Goal: Check status: Check status

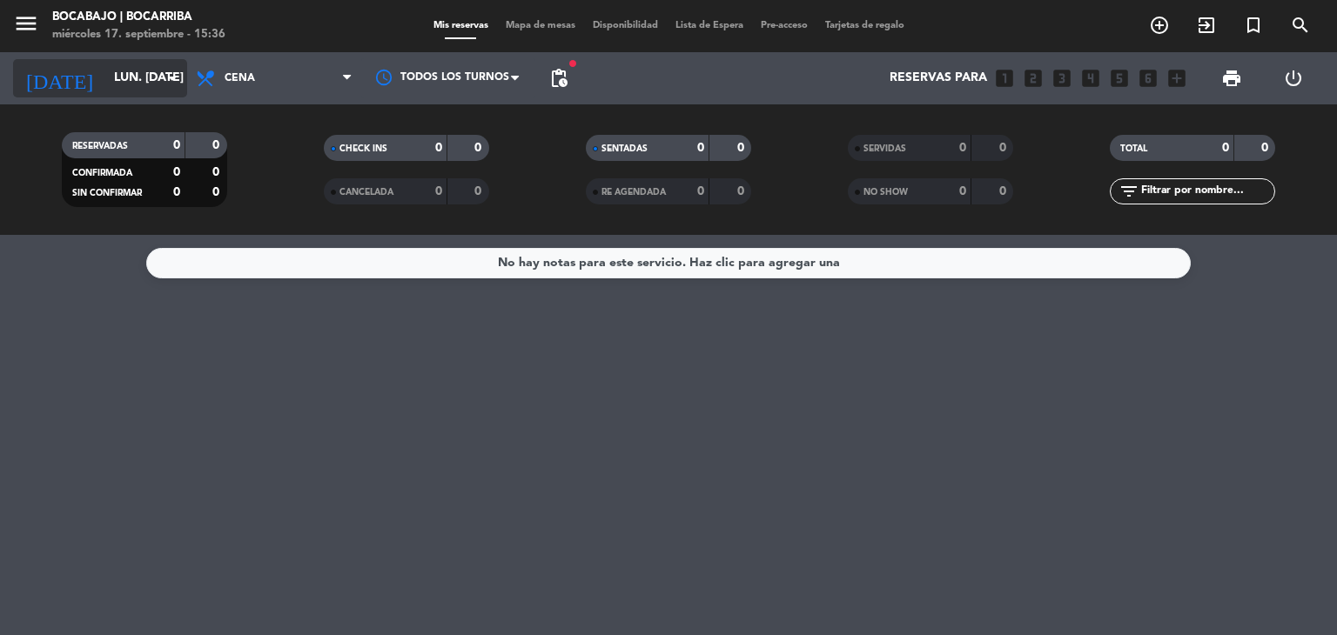
click at [142, 74] on input "lun. [DATE]" at bounding box center [187, 78] width 165 height 31
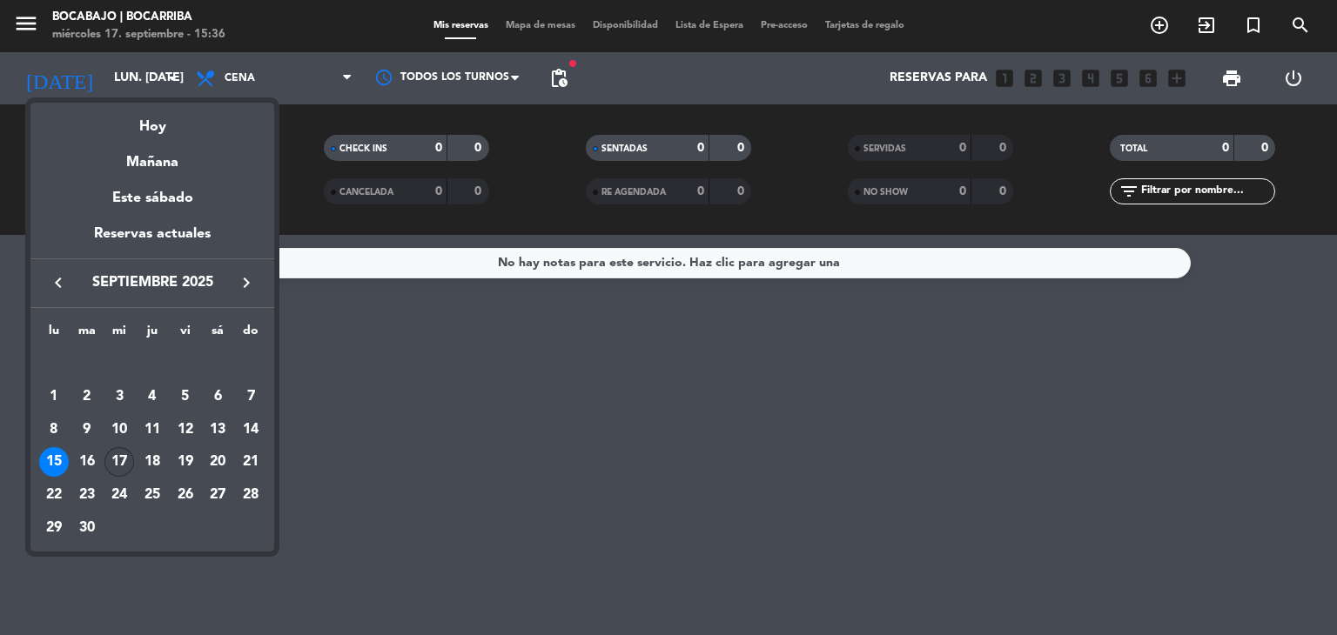
click at [114, 466] on div "17" at bounding box center [119, 462] width 30 height 30
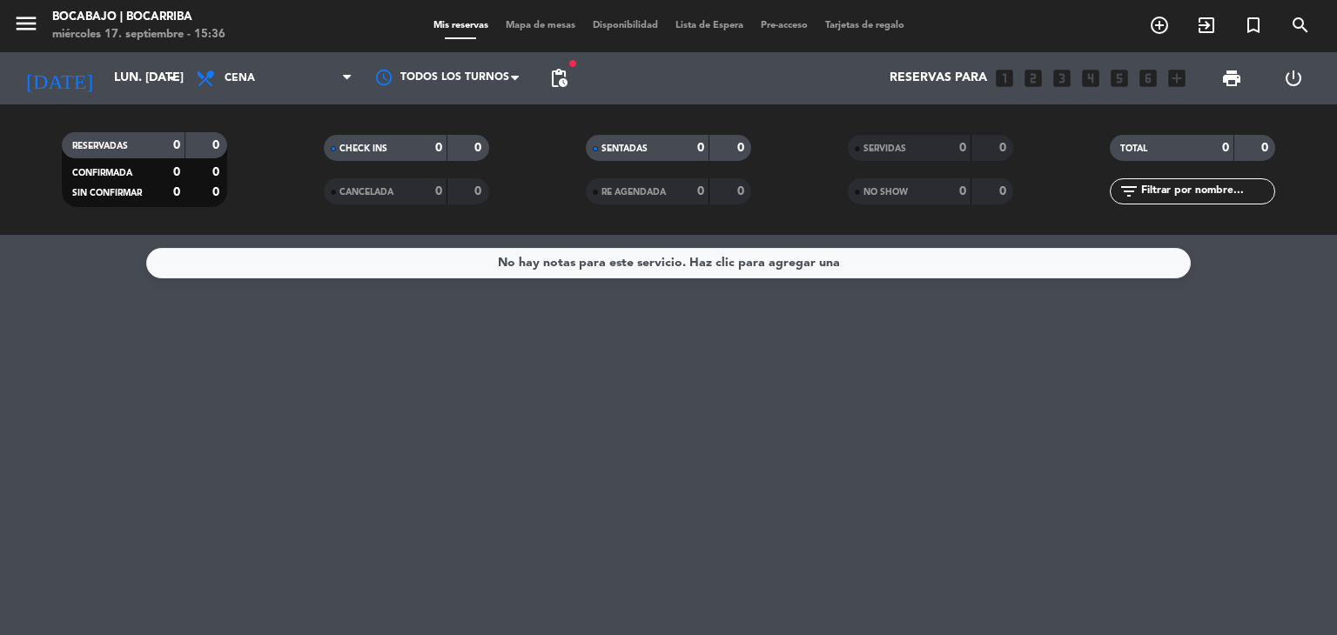
type input "mié. [DATE]"
click at [573, 81] on span "pending_actions" at bounding box center [558, 78] width 35 height 35
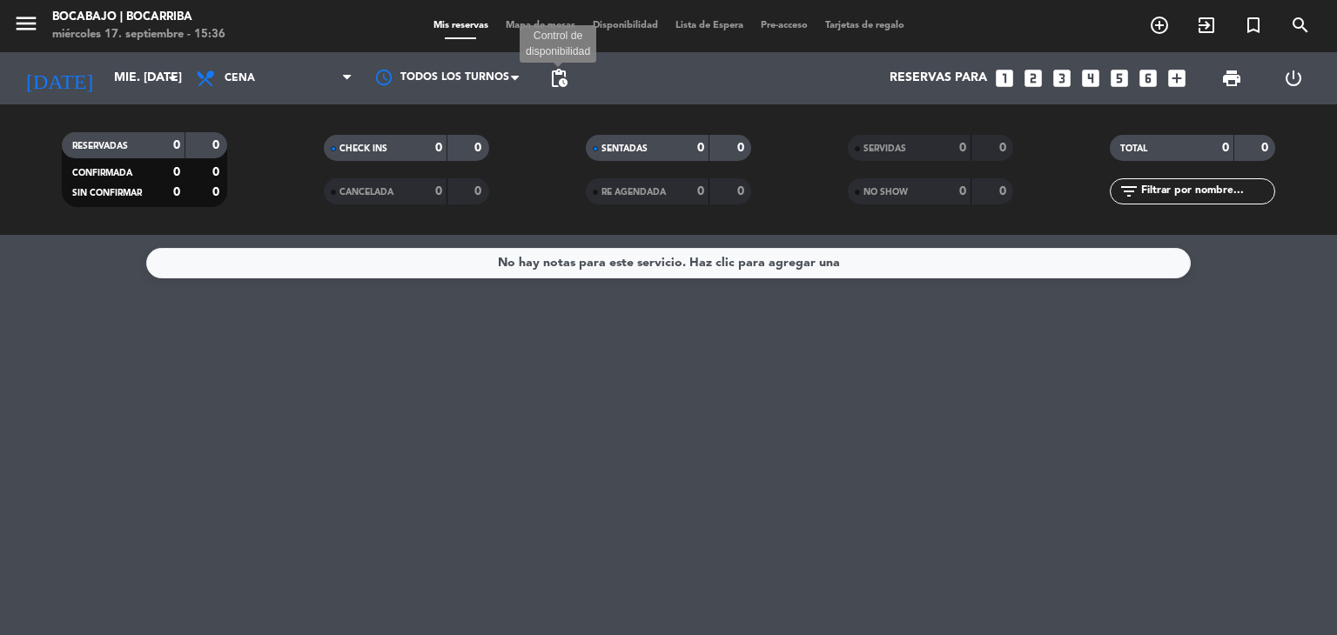
click at [566, 77] on span "pending_actions" at bounding box center [558, 78] width 21 height 21
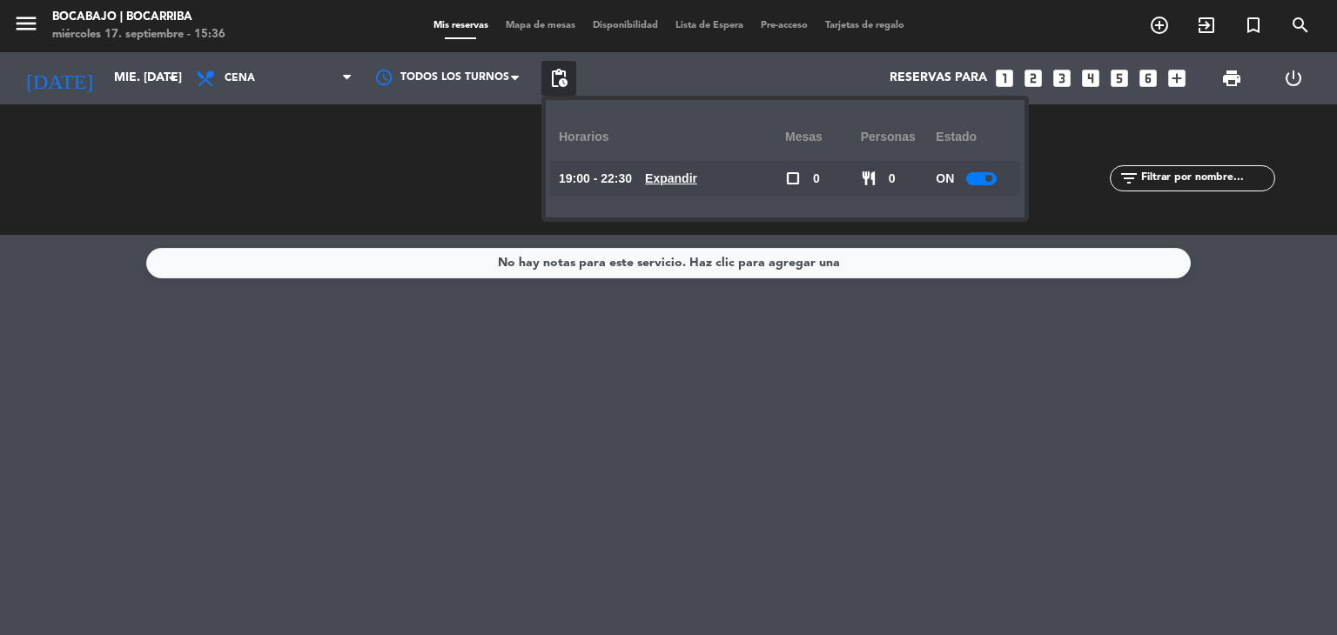
click at [981, 182] on div at bounding box center [981, 178] width 30 height 13
click at [555, 76] on span "pending_actions" at bounding box center [558, 78] width 21 height 21
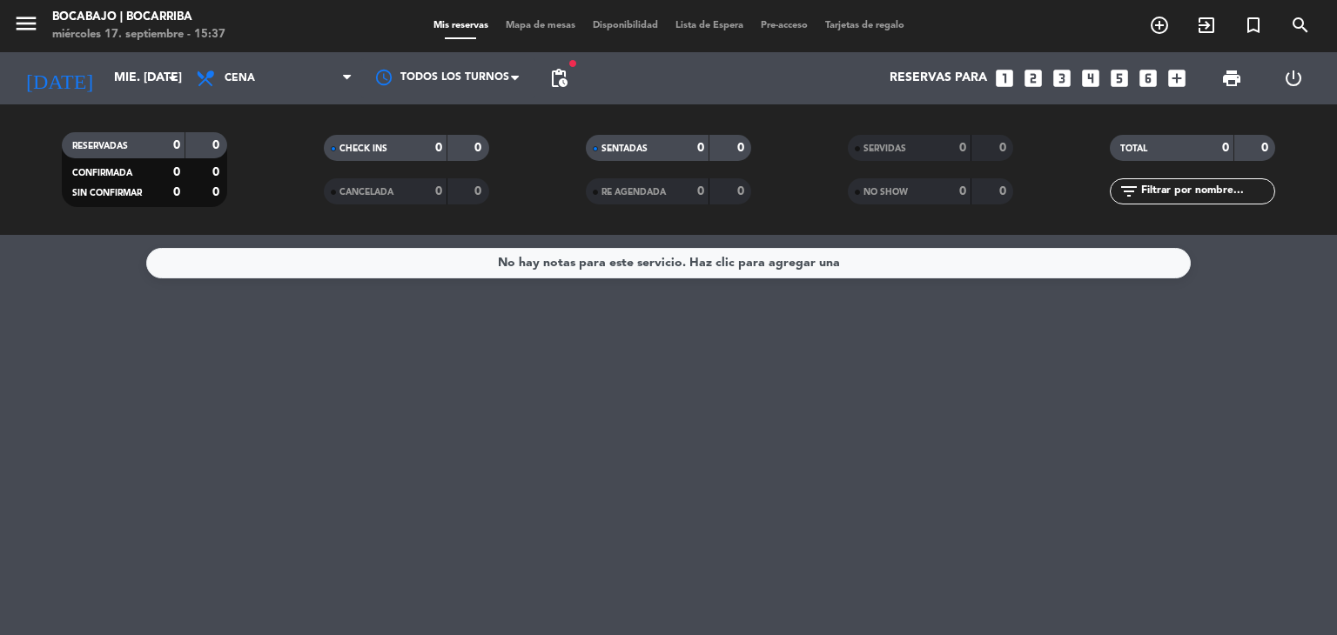
click at [573, 76] on span "pending_actions" at bounding box center [558, 78] width 35 height 35
click at [567, 76] on span "pending_actions" at bounding box center [558, 78] width 21 height 21
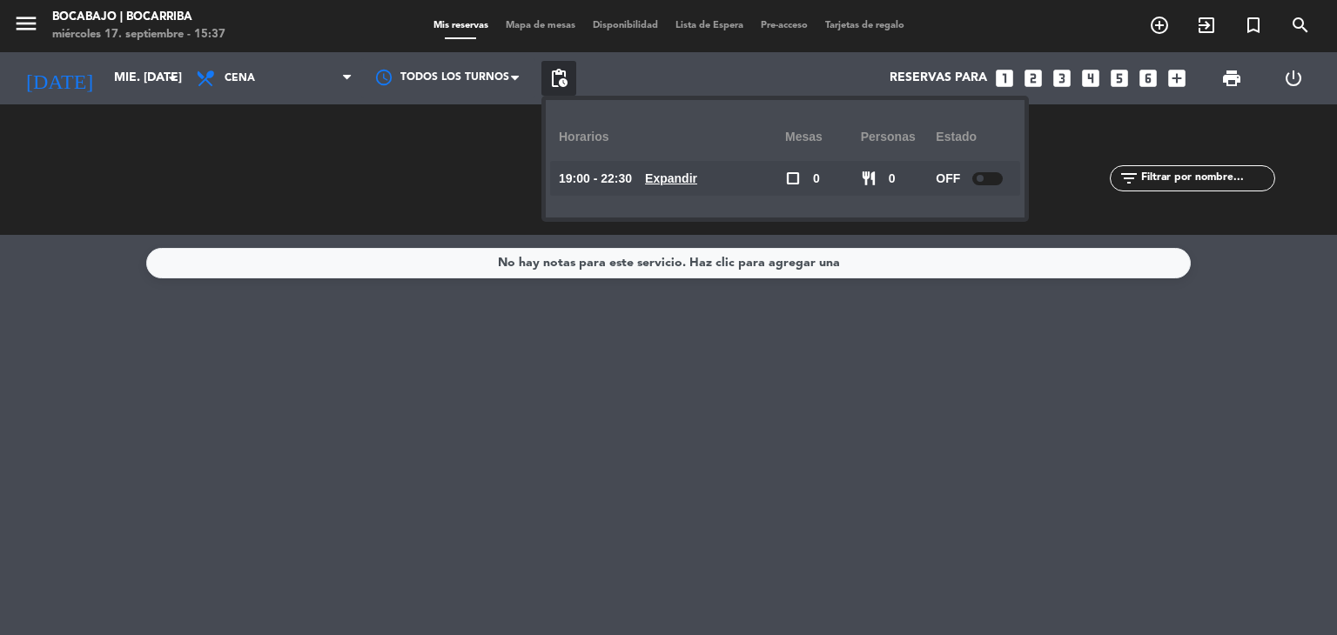
click at [567, 76] on span "pending_actions" at bounding box center [558, 78] width 21 height 21
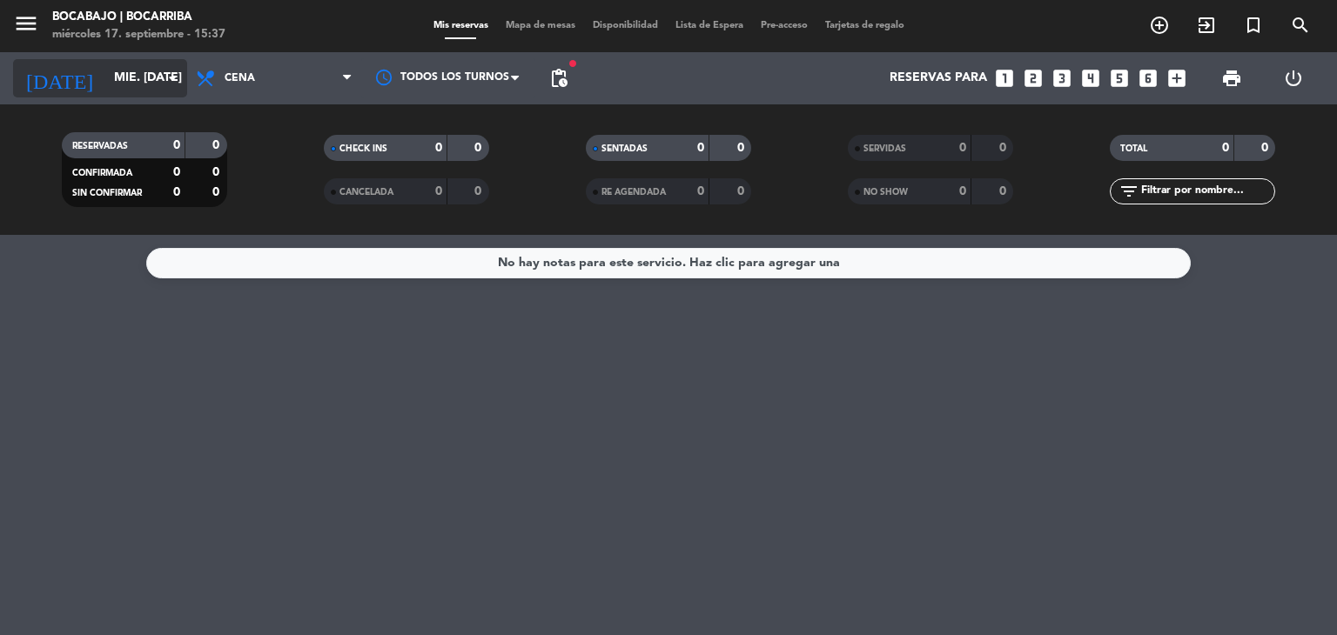
click at [153, 86] on input "mié. [DATE]" at bounding box center [187, 78] width 165 height 31
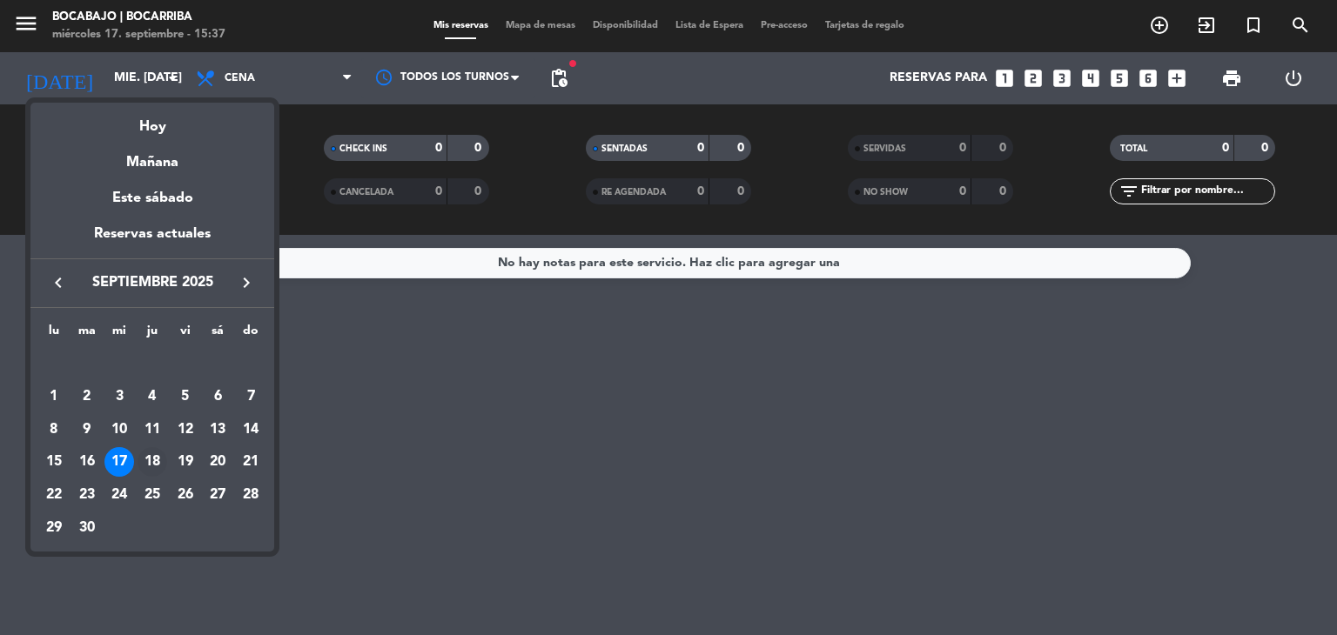
click at [153, 455] on div "18" at bounding box center [152, 462] width 30 height 30
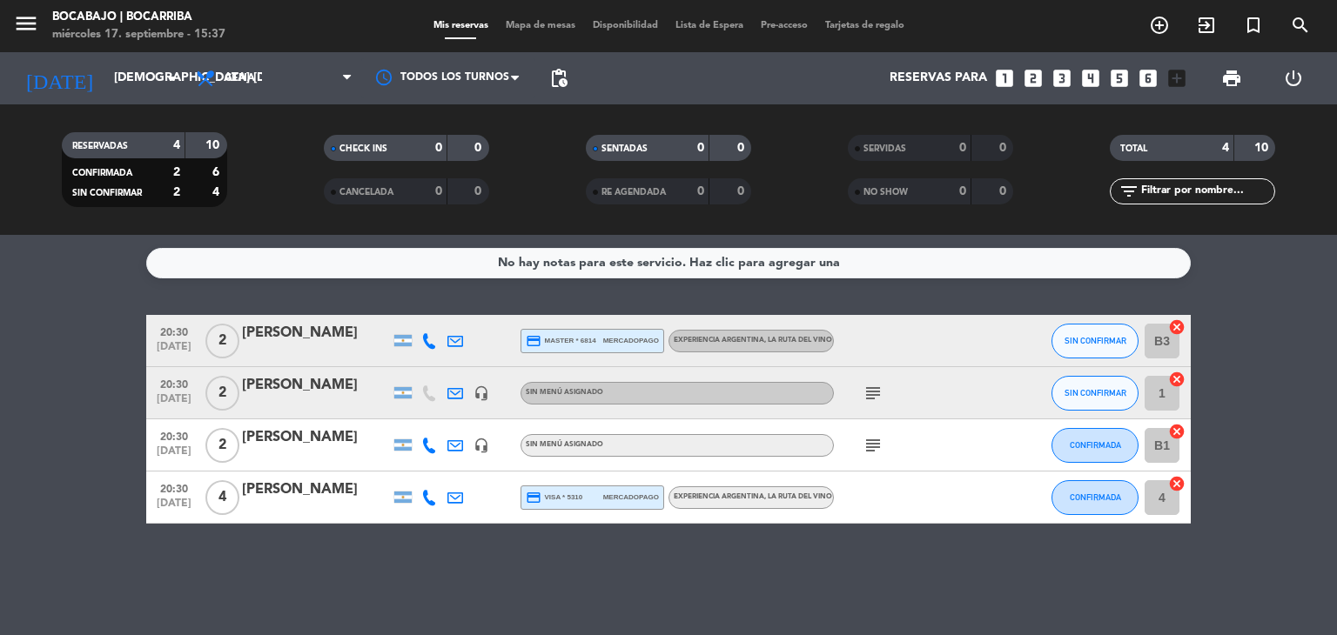
click at [868, 390] on icon "subject" at bounding box center [872, 393] width 21 height 21
click at [871, 447] on icon "subject" at bounding box center [872, 445] width 21 height 21
click at [136, 96] on div "[DATE] [DEMOGRAPHIC_DATA] [DATE] arrow_drop_down" at bounding box center [100, 78] width 174 height 38
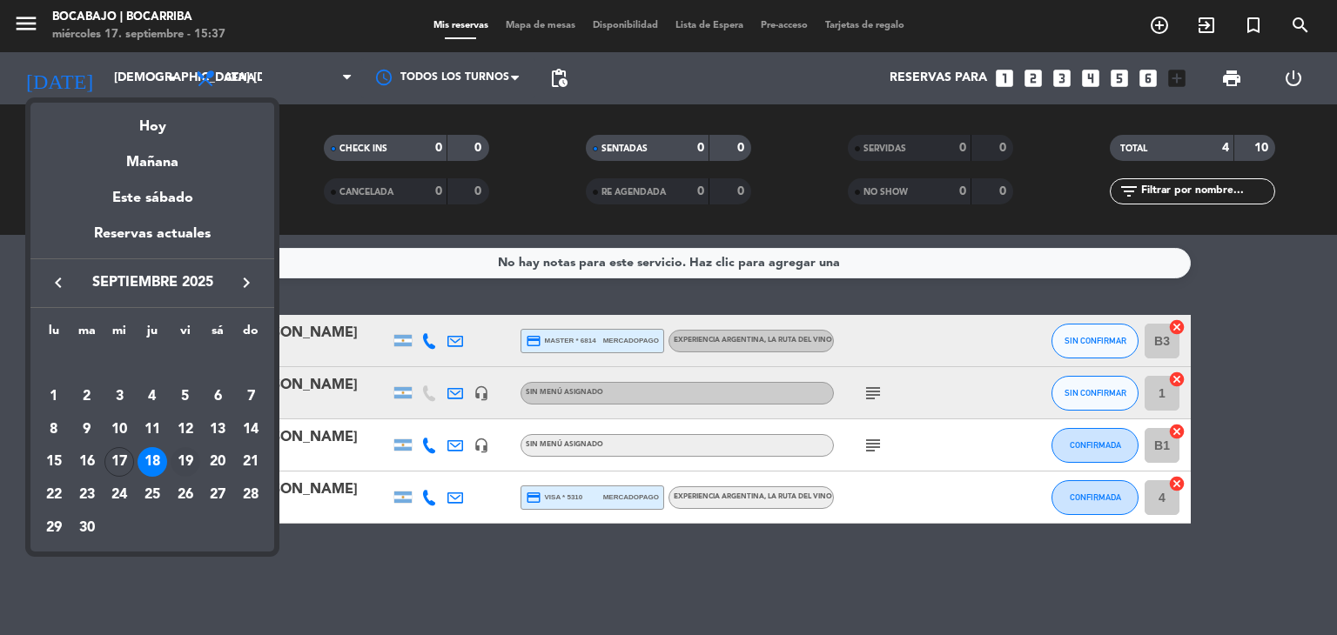
click at [189, 456] on div "19" at bounding box center [186, 462] width 30 height 30
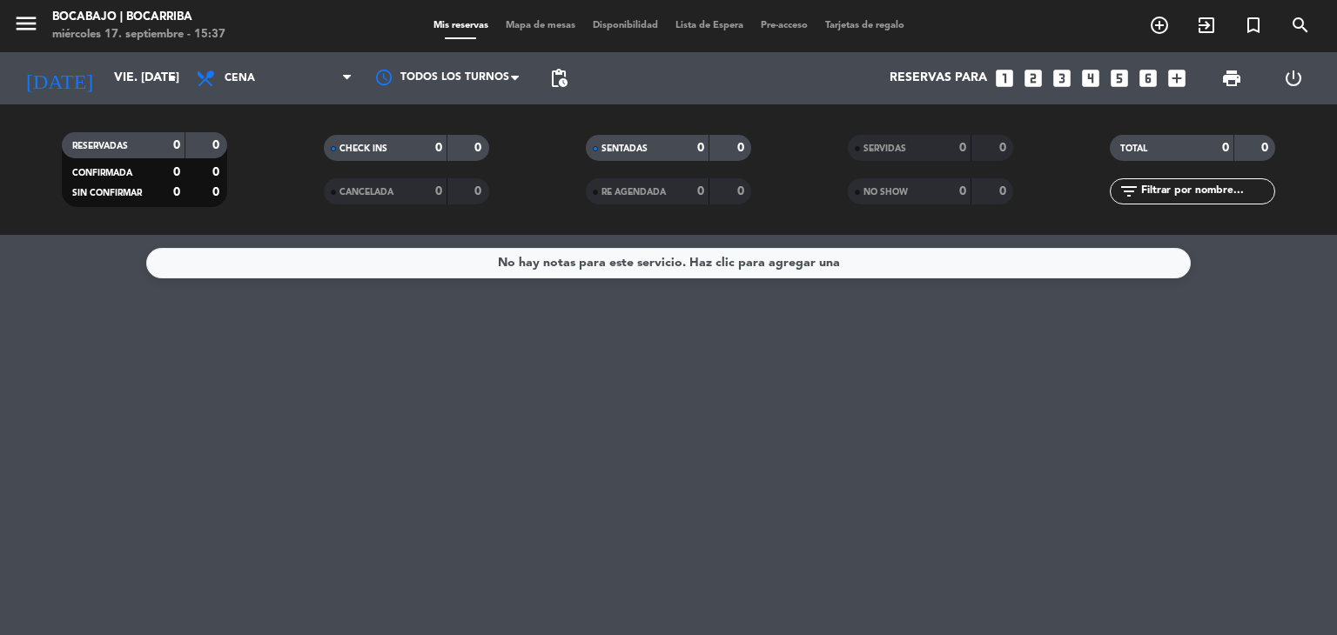
click at [164, 97] on div "[DATE] vie. [DATE] arrow_drop_down" at bounding box center [100, 78] width 174 height 52
click at [160, 90] on input "vie. [DATE]" at bounding box center [187, 78] width 165 height 31
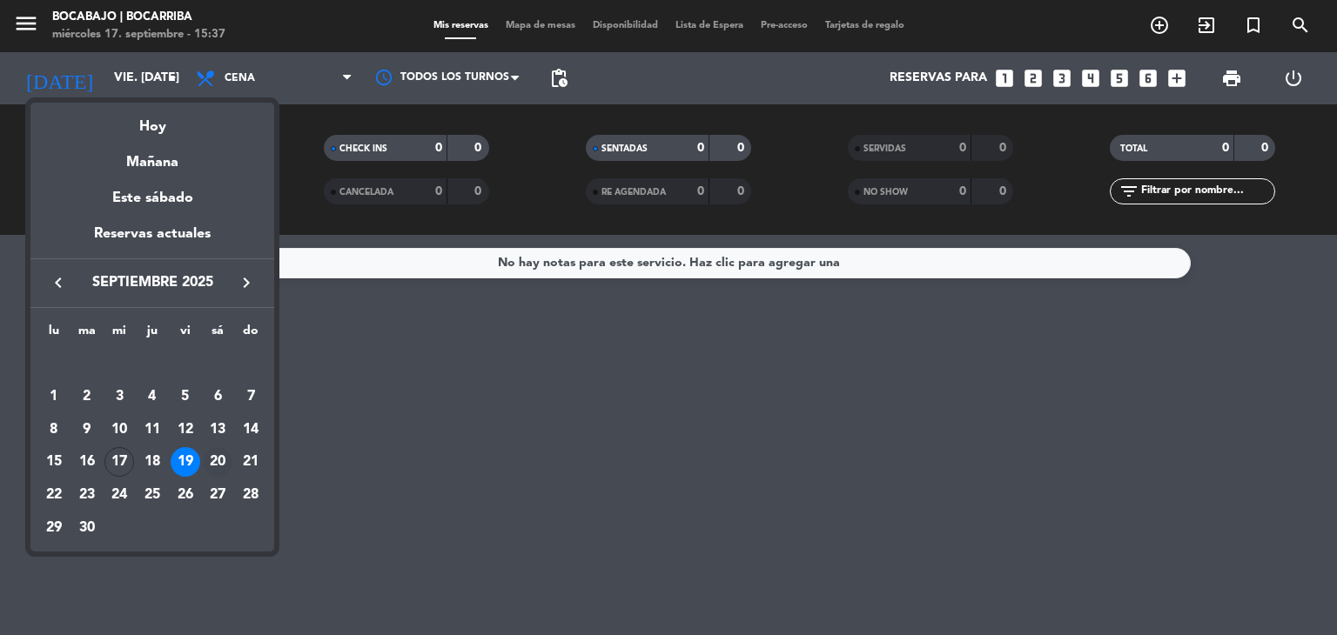
click at [217, 460] on div "20" at bounding box center [218, 462] width 30 height 30
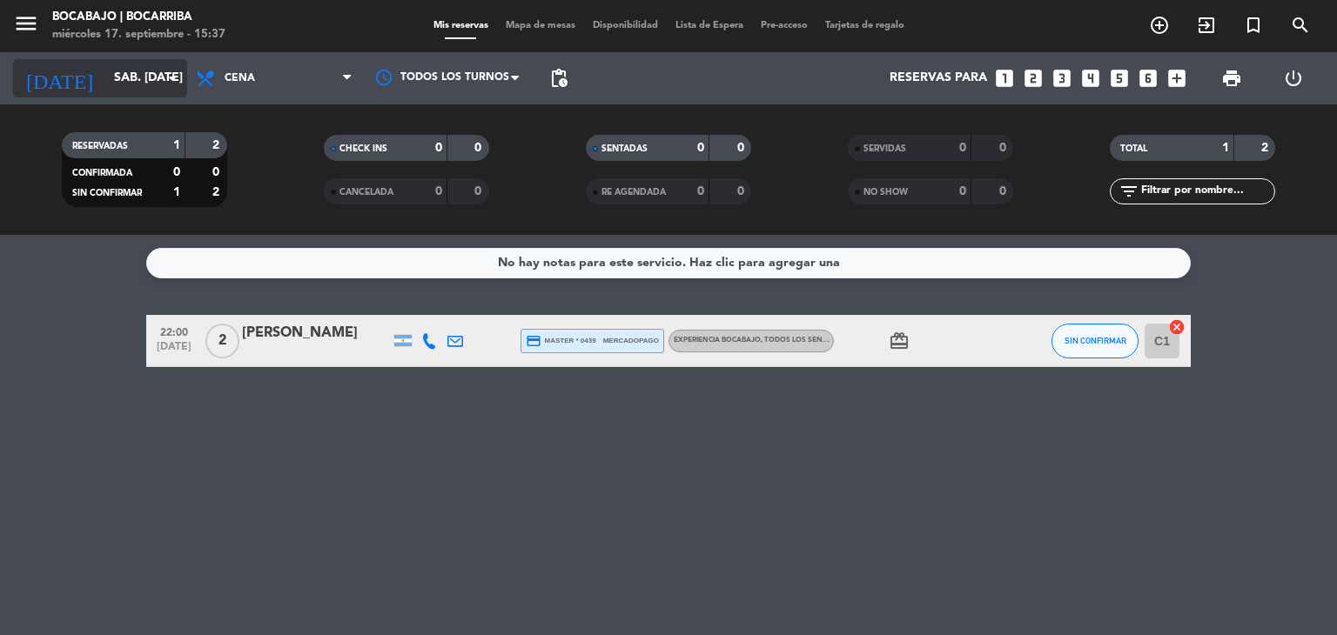
click at [144, 64] on input "sáb. [DATE]" at bounding box center [187, 78] width 165 height 31
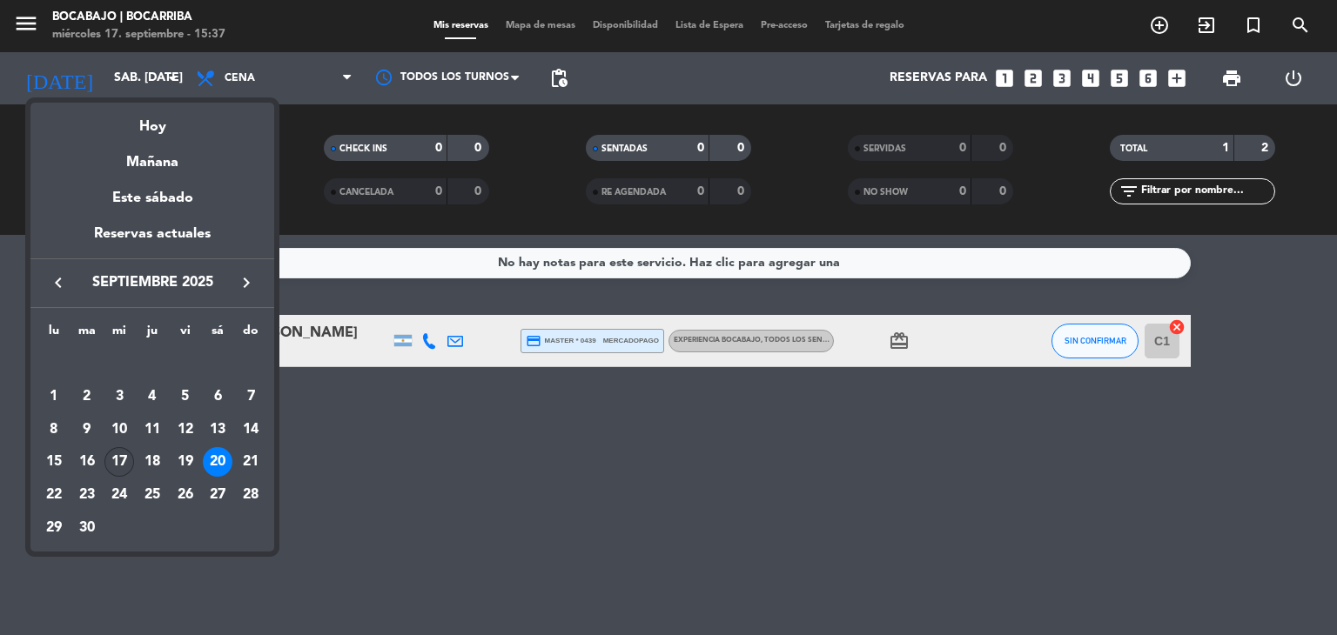
click at [111, 452] on div "17" at bounding box center [119, 462] width 30 height 30
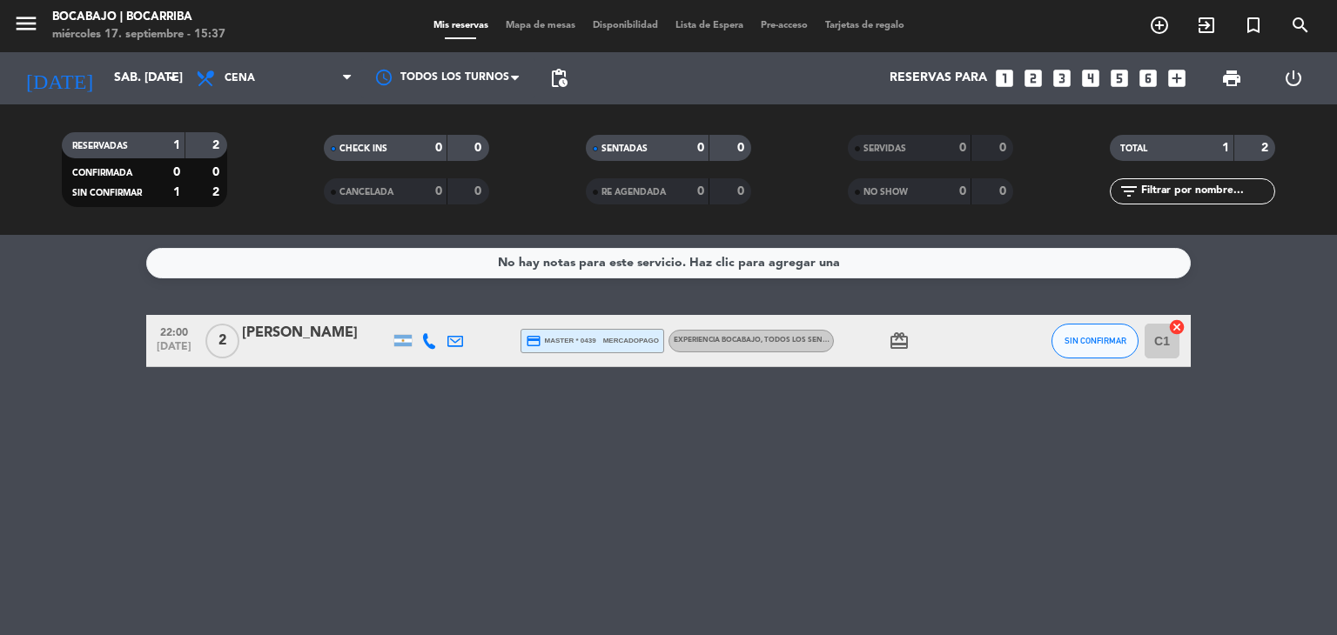
type input "mié. [DATE]"
